Goal: Information Seeking & Learning: Learn about a topic

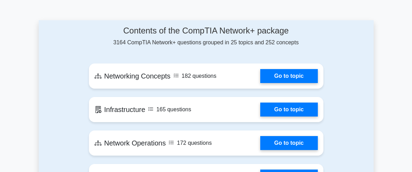
scroll to position [358, 0]
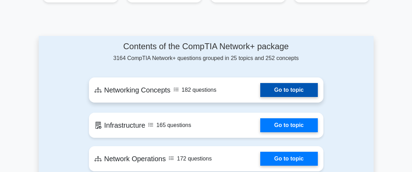
click at [260, 97] on link "Go to topic" at bounding box center [288, 90] width 57 height 14
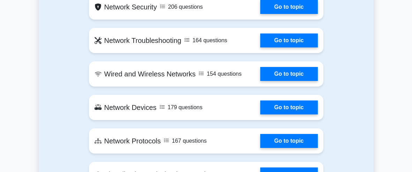
scroll to position [557, 0]
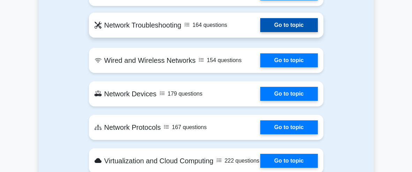
click at [260, 32] on link "Go to topic" at bounding box center [288, 25] width 57 height 14
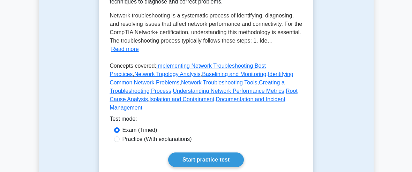
scroll to position [199, 0]
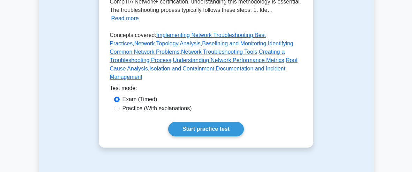
click at [139, 23] on button "Read more" at bounding box center [125, 18] width 28 height 8
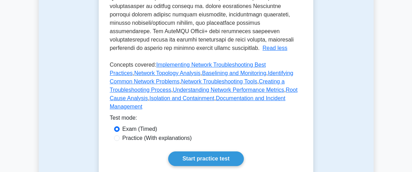
scroll to position [358, 0]
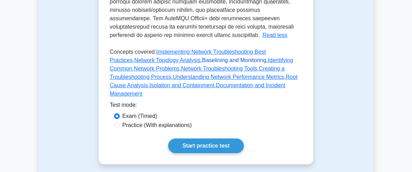
click at [230, 63] on link "Baselining and Monitoring" at bounding box center [234, 60] width 64 height 6
